Goal: Task Accomplishment & Management: Use online tool/utility

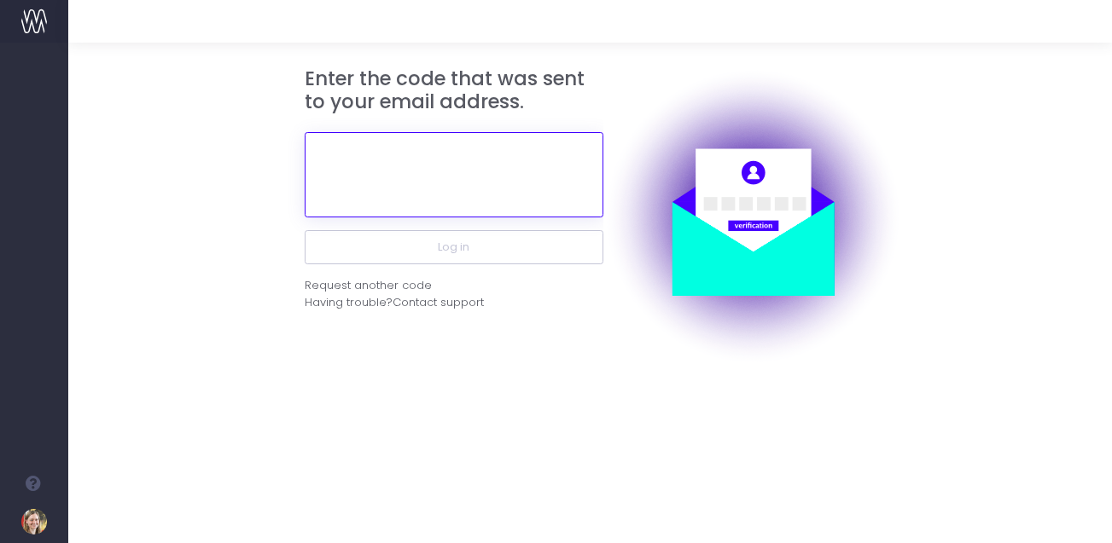
click at [442, 166] on input "text" at bounding box center [454, 174] width 299 height 85
click at [395, 175] on input "327156" at bounding box center [454, 174] width 299 height 85
type input "517802"
click at [305, 230] on button "Log in" at bounding box center [454, 247] width 299 height 34
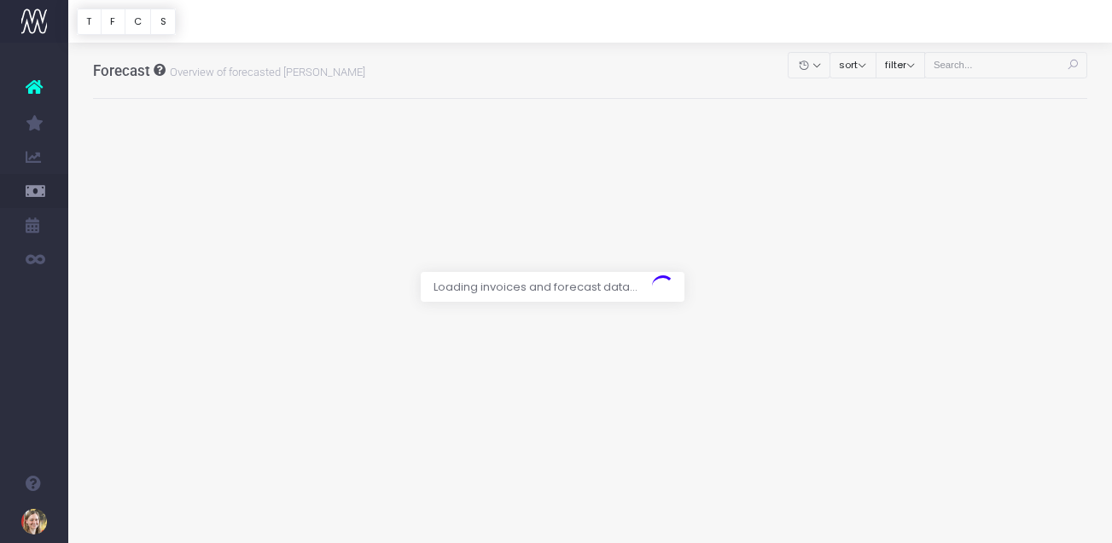
click at [94, 369] on link "Invoice Contribution" at bounding box center [81, 362] width 26 height 34
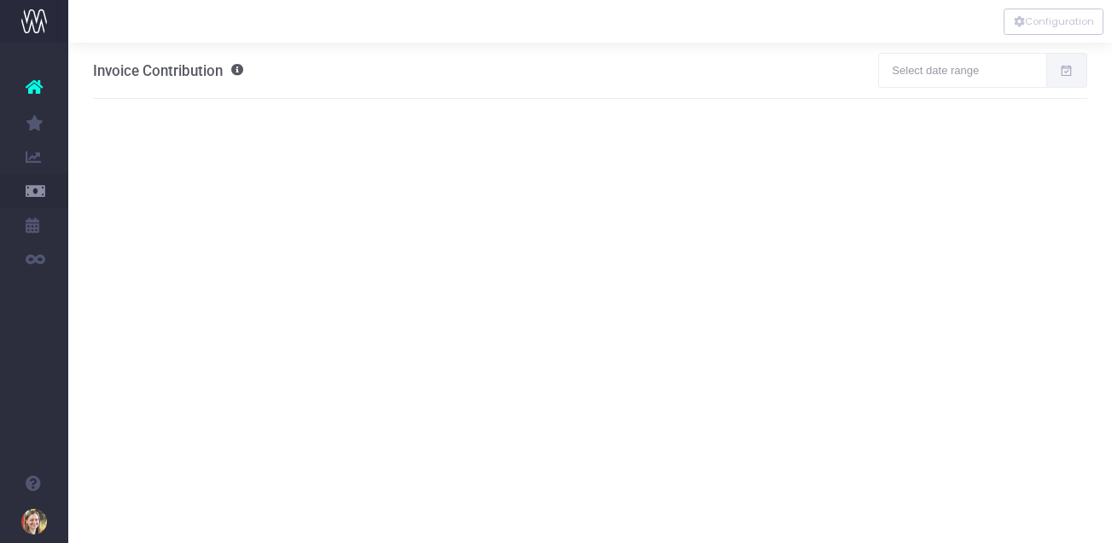
click at [1058, 76] on span at bounding box center [1067, 70] width 42 height 34
type input "[DATE]"
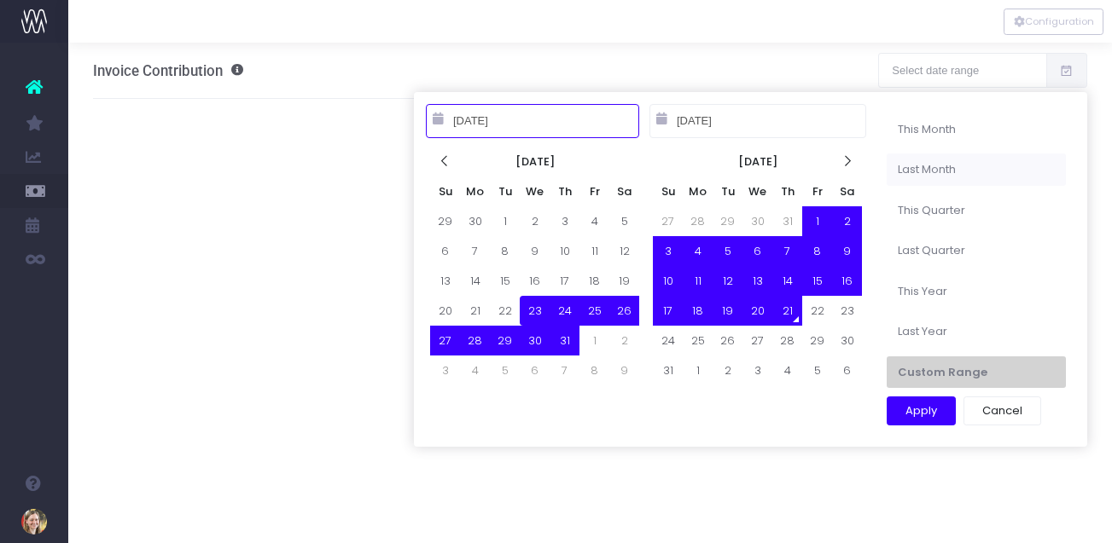
type input "[DATE]"
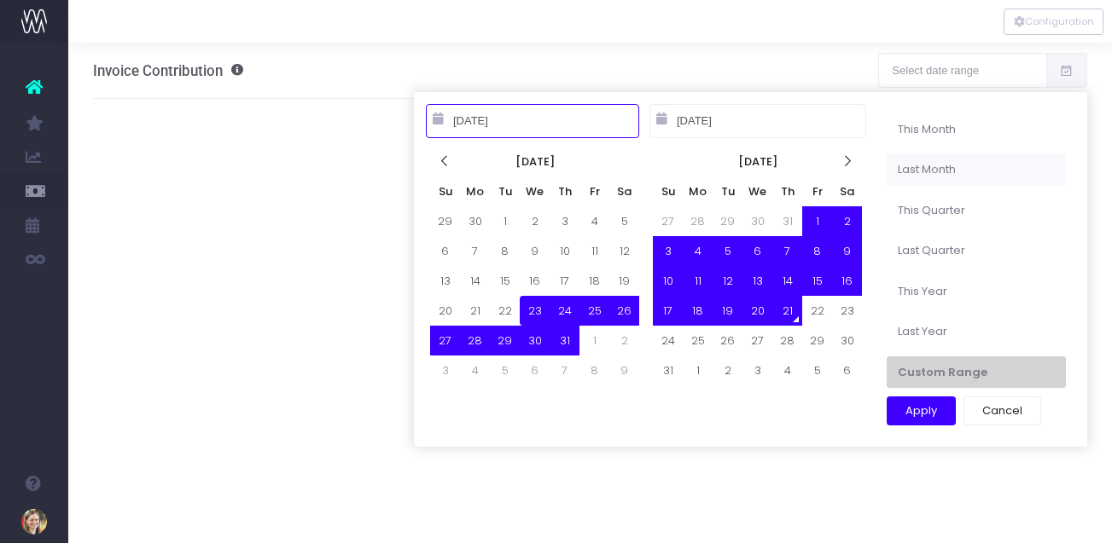
type input "[DATE]"
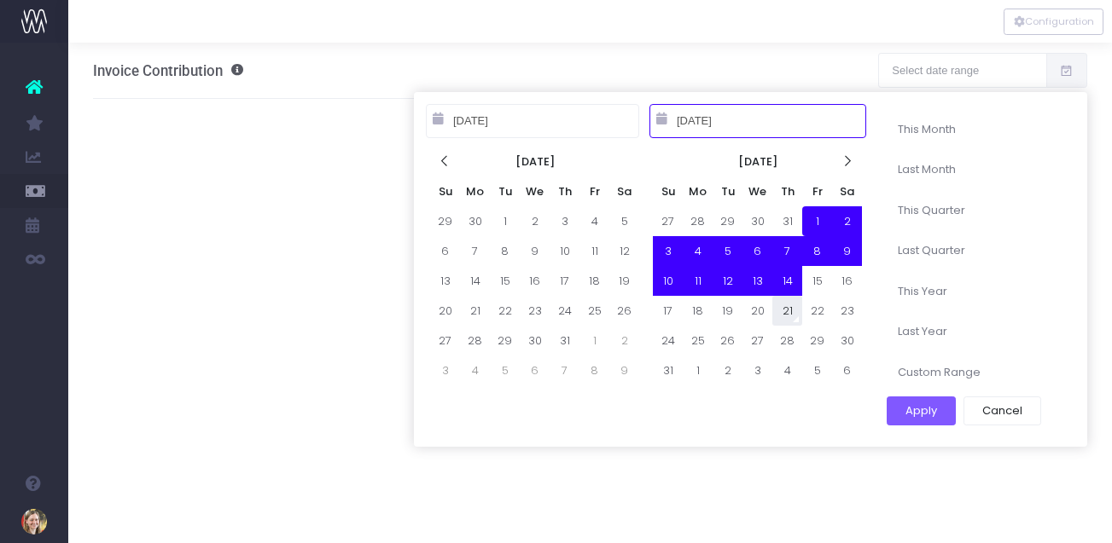
type input "[DATE]"
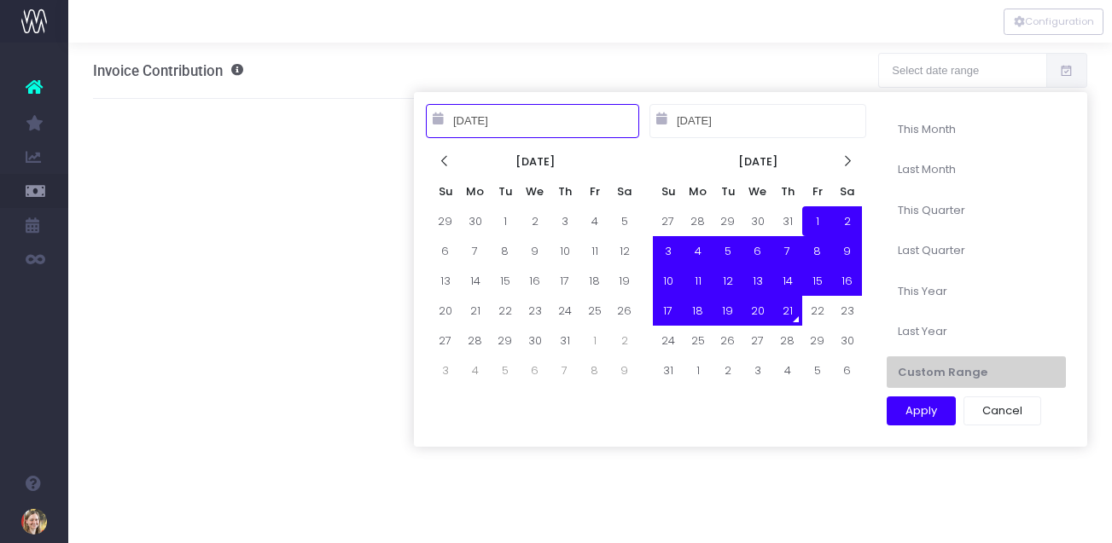
type input "[DATE]"
click at [914, 411] on button "Apply" at bounding box center [920, 411] width 69 height 29
type input "[DATE] – [DATE]"
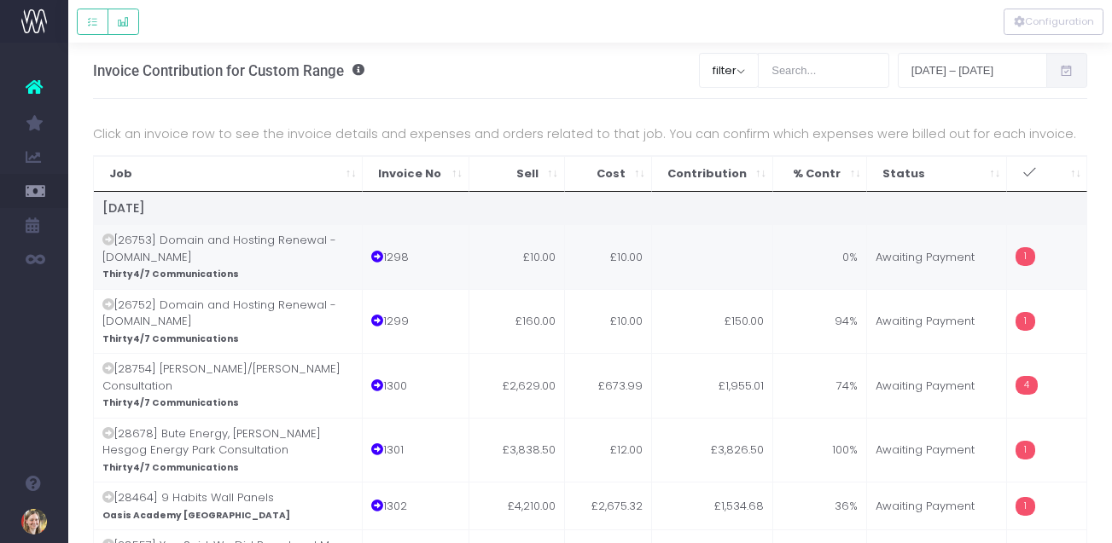
click at [714, 264] on td at bounding box center [712, 256] width 121 height 65
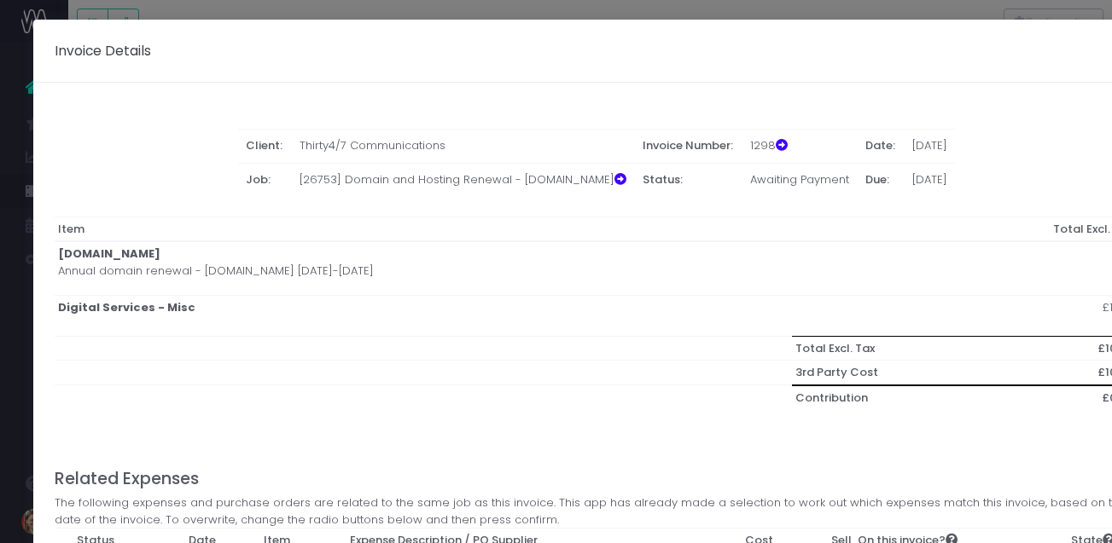
scroll to position [0, 13]
